Goal: Task Accomplishment & Management: Use online tool/utility

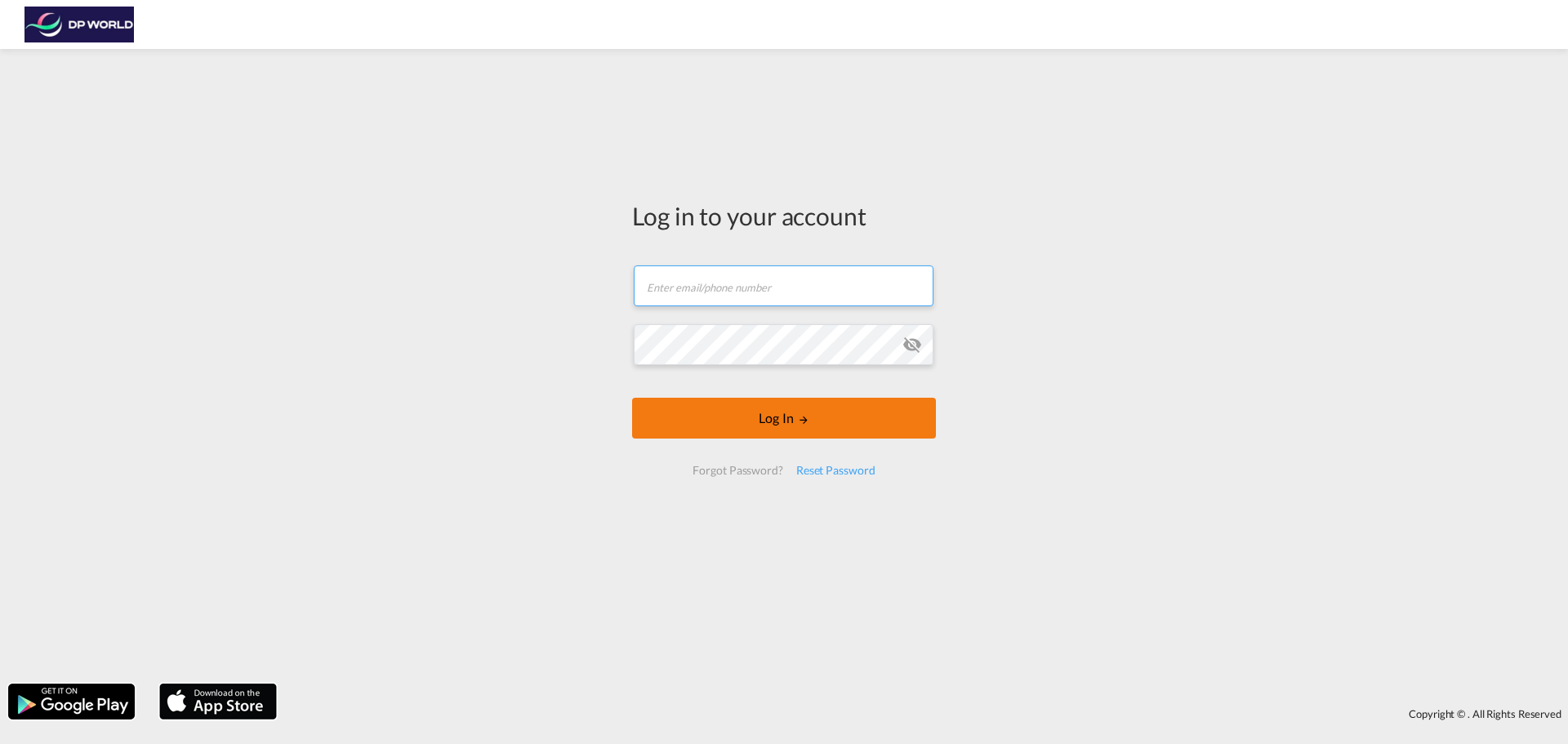
type input "[PERSON_NAME][EMAIL_ADDRESS][PERSON_NAME][DOMAIN_NAME]"
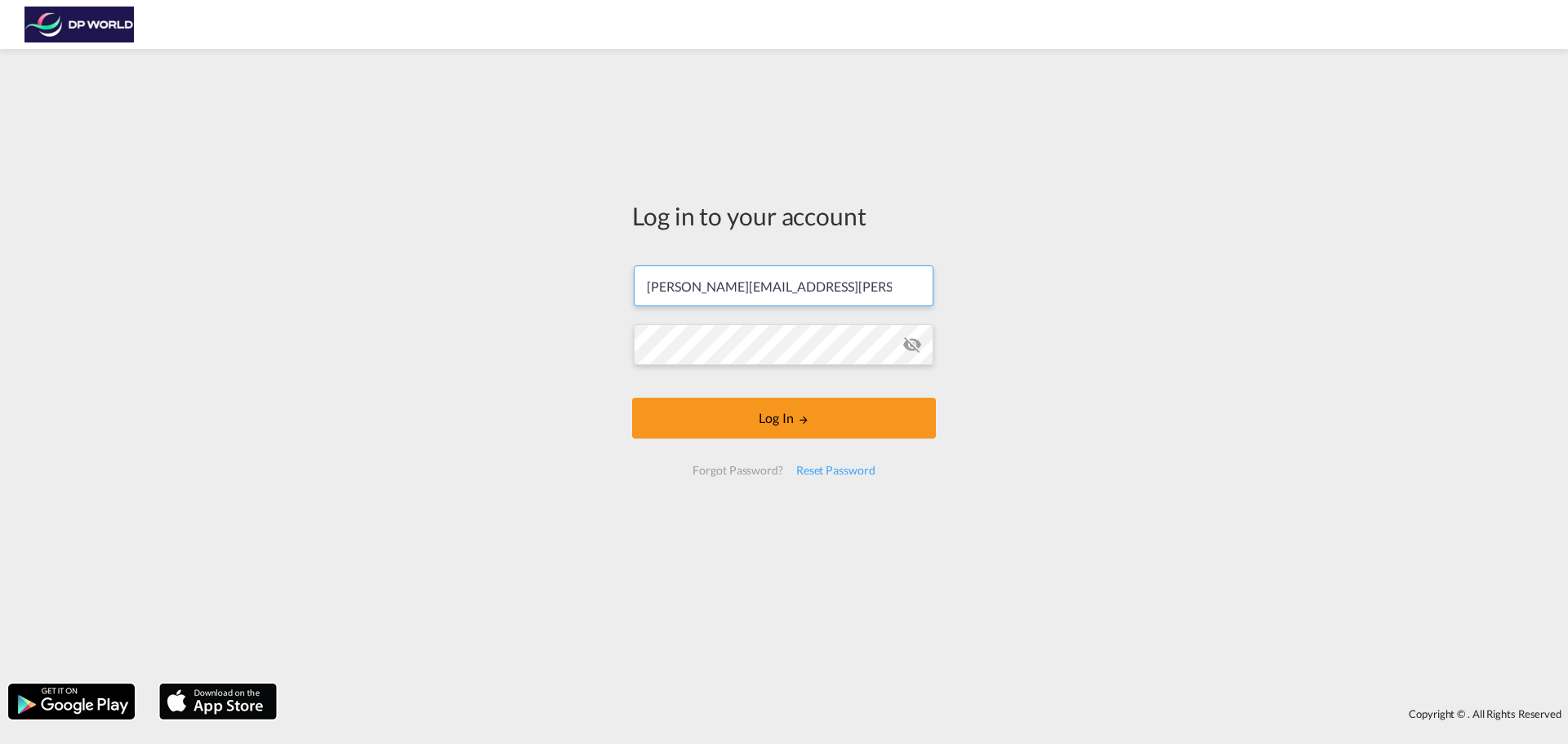
click at [749, 440] on form "michele.blackmore@dpworld.com Password field is required Log In Forgot Password…" at bounding box center [784, 369] width 304 height 242
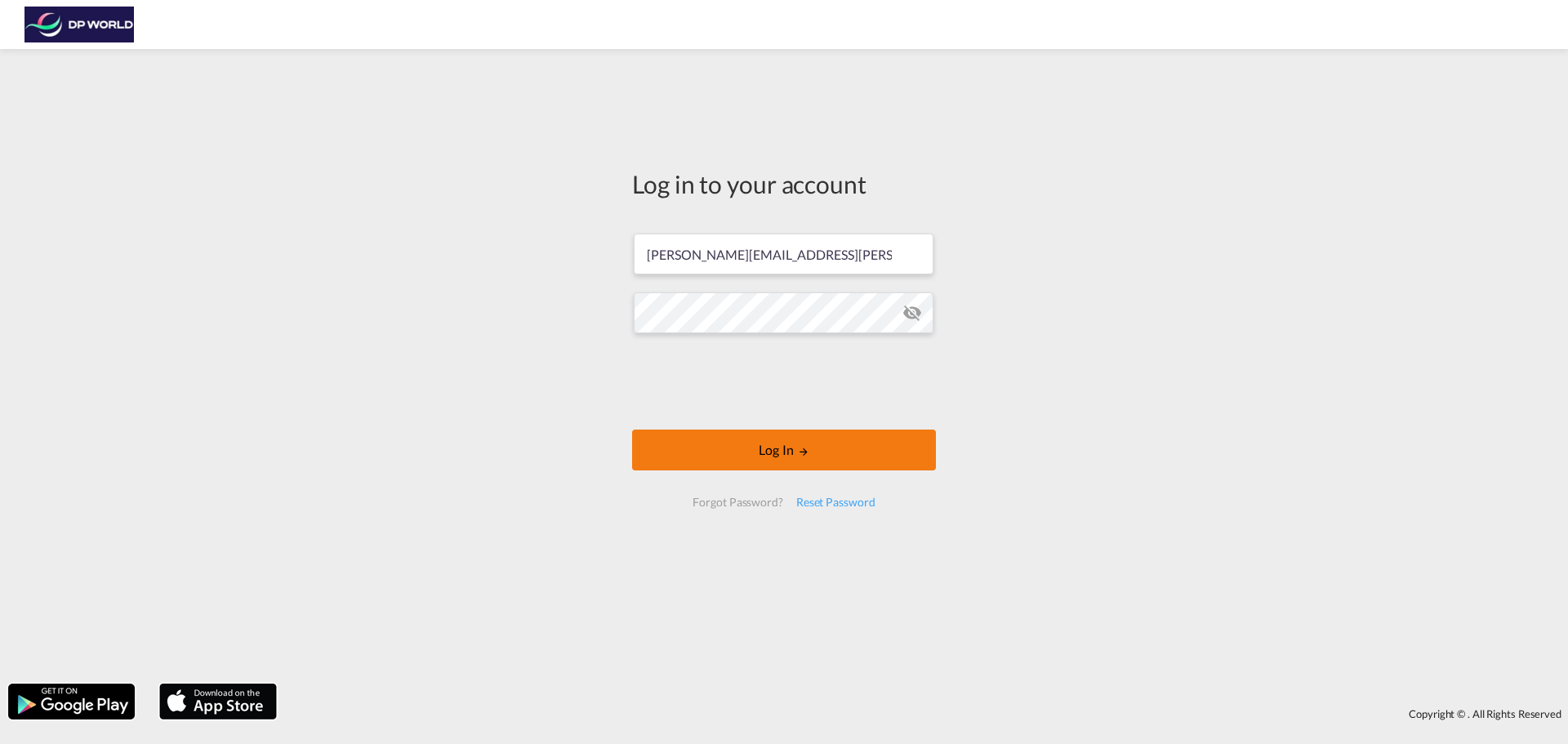
click at [750, 452] on button "Log In" at bounding box center [784, 450] width 304 height 41
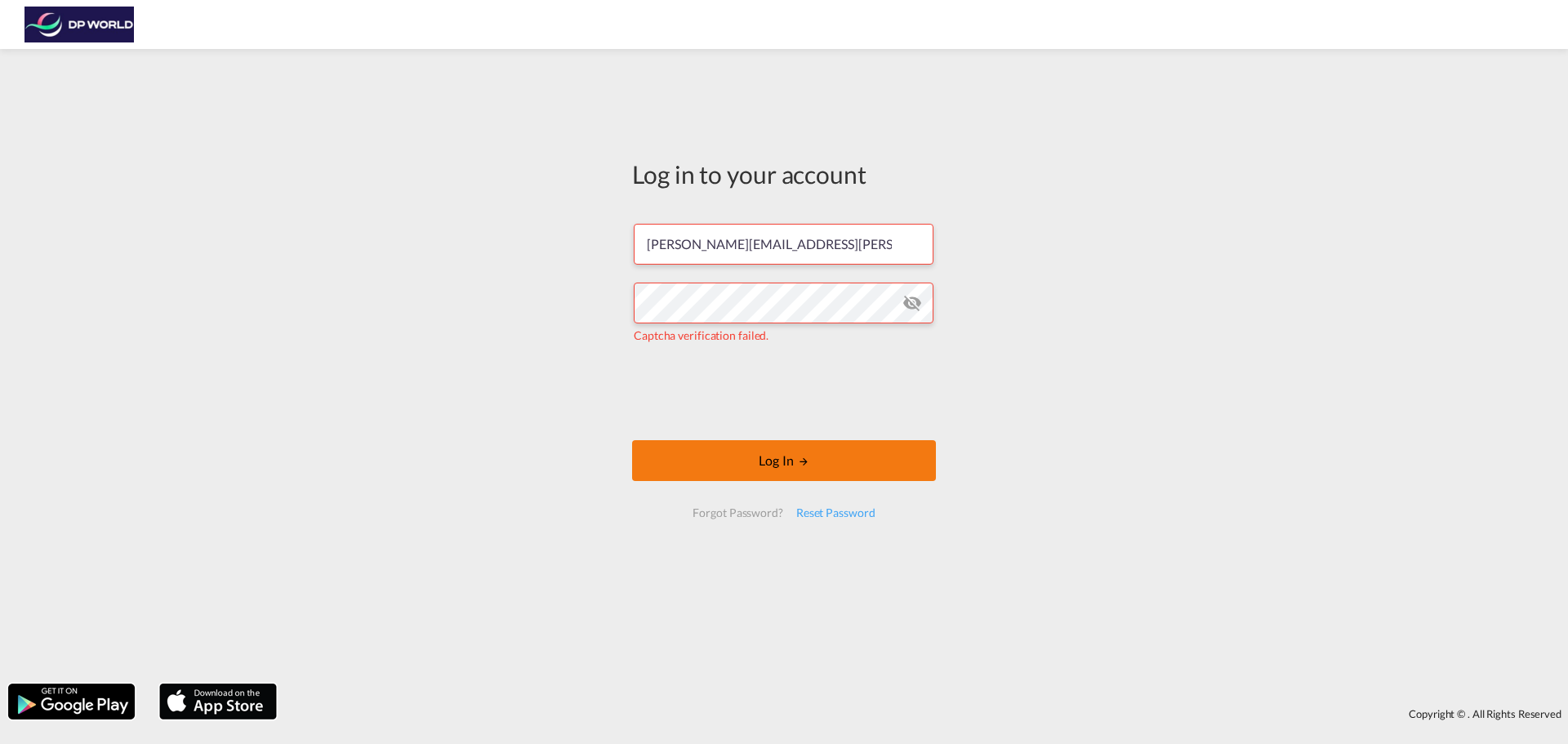
click at [801, 461] on md-icon "LOGIN" at bounding box center [803, 461] width 12 height 12
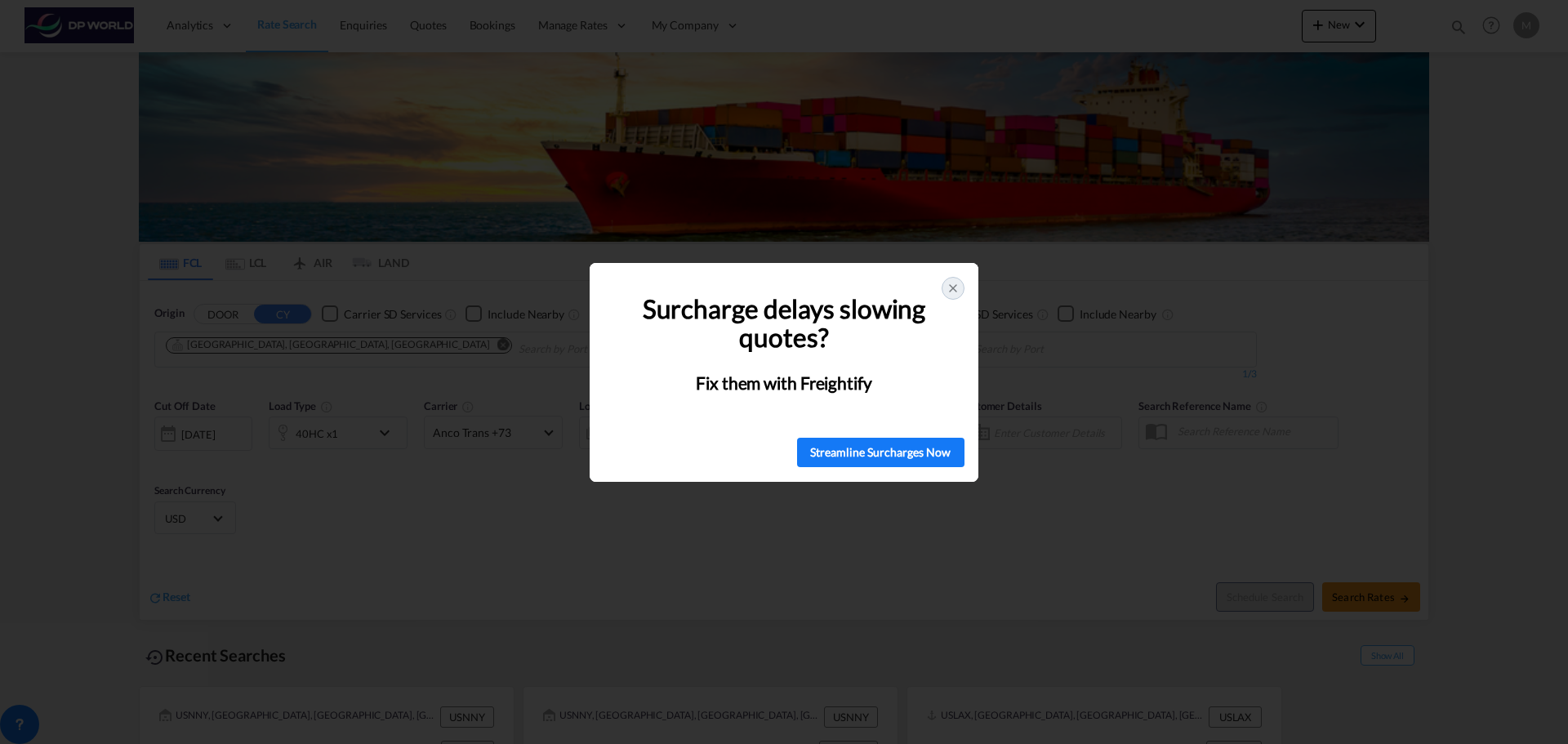
click at [950, 288] on icon at bounding box center [953, 288] width 13 height 13
